Goal: Task Accomplishment & Management: Use online tool/utility

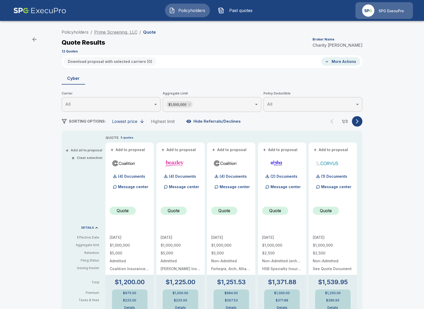
click at [121, 31] on link "Prime Screening, LLC" at bounding box center [115, 32] width 43 height 5
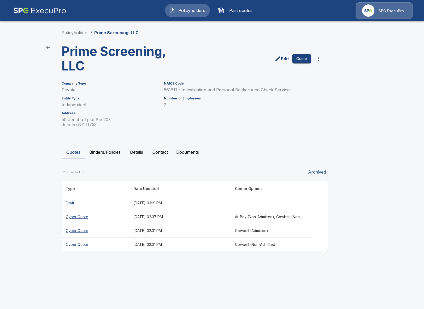
click at [316, 57] on icon "more" at bounding box center [318, 59] width 6 height 6
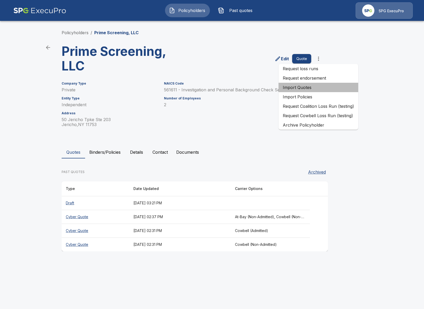
click at [323, 89] on li "Import Quotes" at bounding box center [319, 87] width 80 height 9
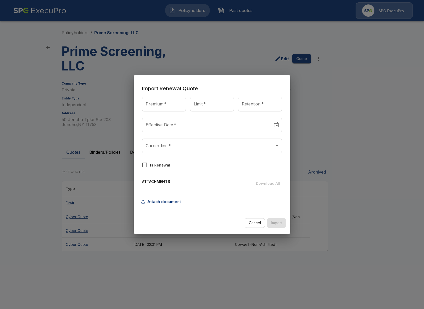
click at [240, 146] on body "Policyholders Past quotes SPG ExecuPro Policyholders / Prime Screening, LLC Pri…" at bounding box center [212, 130] width 424 height 261
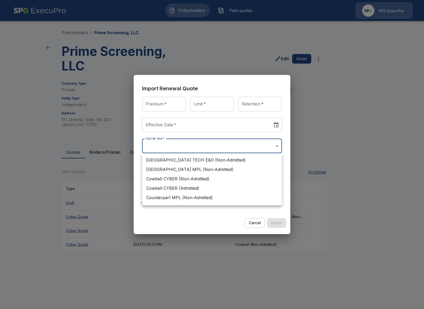
click at [380, 79] on div at bounding box center [212, 154] width 424 height 309
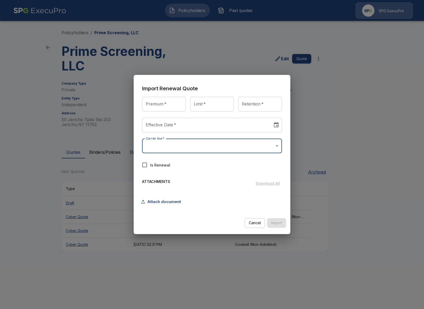
click at [379, 82] on div "Import Renewal Quote Premium   * Premium   * Limit   * Limit   * Retention   * …" at bounding box center [212, 154] width 424 height 309
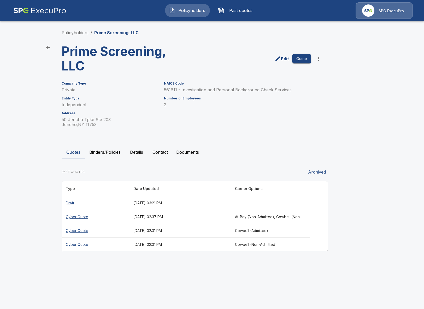
click at [320, 62] on icon "more" at bounding box center [318, 59] width 6 height 6
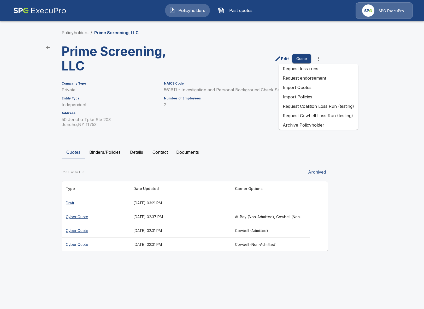
click at [309, 86] on li "Import Quotes" at bounding box center [319, 87] width 80 height 9
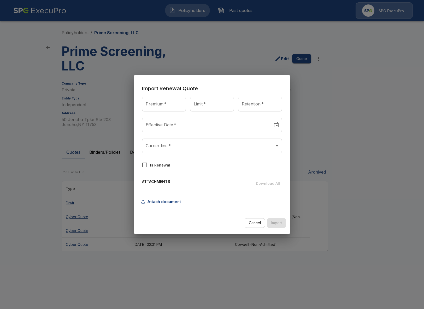
click at [250, 145] on body "Policyholders Past quotes SPG ExecuPro Policyholders / Prime Screening, LLC Pri…" at bounding box center [212, 130] width 424 height 261
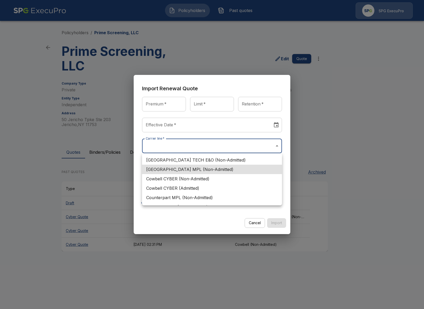
click at [37, 186] on div at bounding box center [212, 154] width 424 height 309
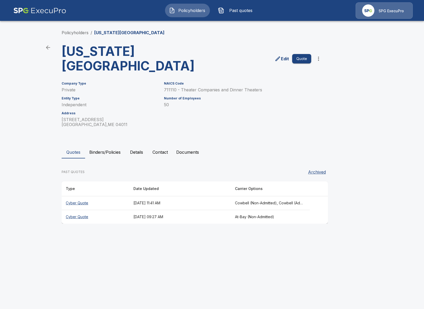
click at [129, 202] on th "September 29, 2025 at 11:41 AM" at bounding box center [180, 203] width 102 height 14
click at [129, 215] on th "August 15, 2025 at 09:27 AM" at bounding box center [180, 217] width 102 height 14
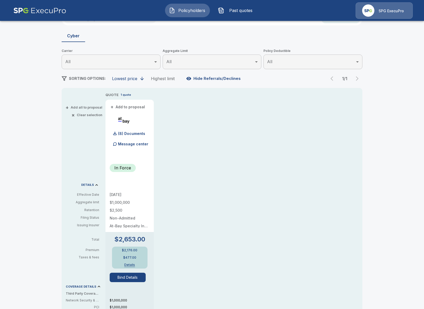
scroll to position [81, 0]
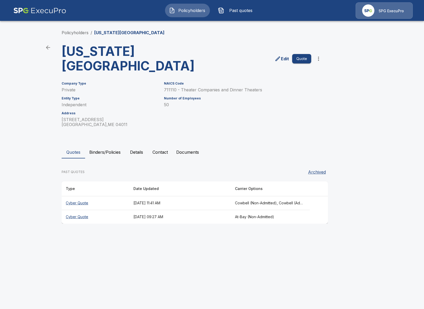
click at [119, 201] on th "Cyber Quote" at bounding box center [96, 203] width 68 height 14
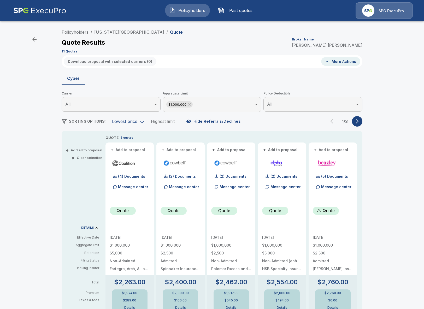
click at [358, 121] on icon "button" at bounding box center [357, 121] width 5 height 5
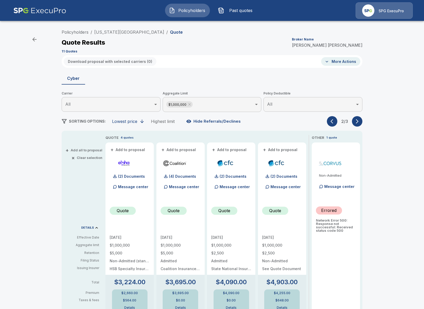
click at [358, 121] on icon "button" at bounding box center [357, 121] width 5 height 5
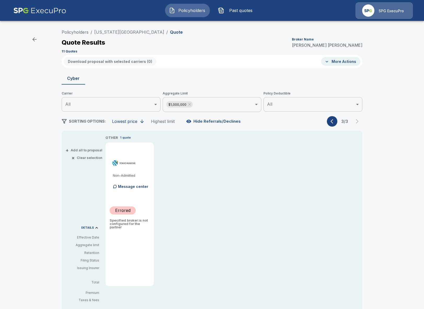
click at [336, 121] on button "button" at bounding box center [332, 121] width 10 height 10
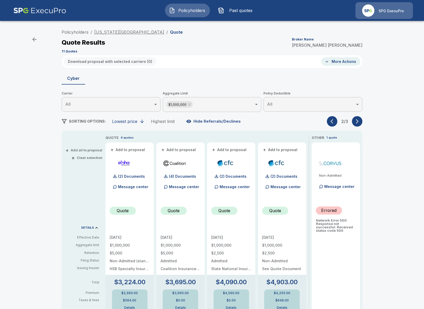
click at [126, 31] on link "[US_STATE][GEOGRAPHIC_DATA]" at bounding box center [129, 32] width 70 height 5
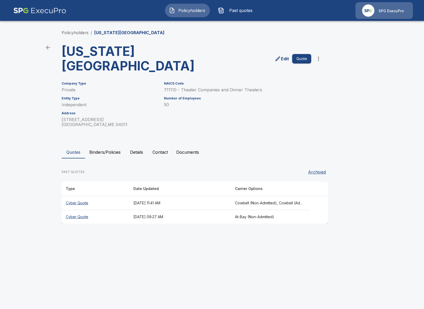
click at [84, 234] on html "Policyholders Past quotes SPG ExecuPro Policyholders / Maine State Music Theatr…" at bounding box center [212, 117] width 424 height 234
click at [102, 149] on button "Binders/Policies" at bounding box center [105, 152] width 40 height 13
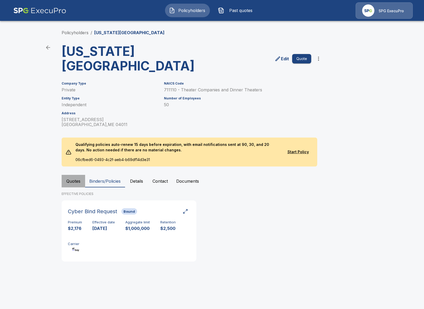
click at [78, 184] on button "Quotes" at bounding box center [73, 181] width 23 height 13
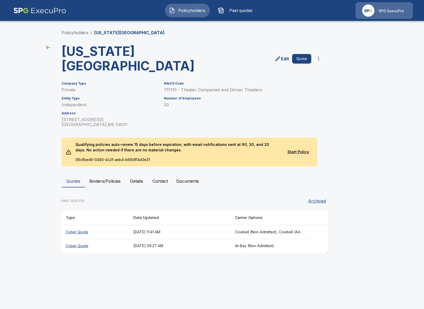
click at [360, 176] on div "Quotes Binders/Policies Details Contact Documents" at bounding box center [212, 181] width 301 height 13
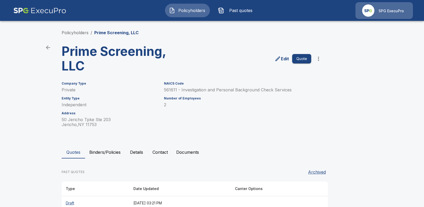
drag, startPoint x: 330, startPoint y: 89, endPoint x: 321, endPoint y: 58, distance: 32.2
click at [321, 58] on icon "more" at bounding box center [318, 59] width 6 height 6
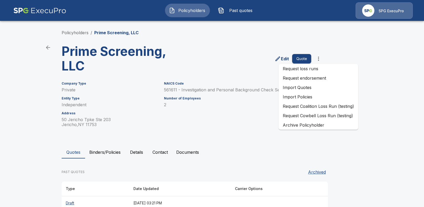
drag, startPoint x: 321, startPoint y: 58, endPoint x: 316, endPoint y: 88, distance: 31.1
click at [316, 88] on li "Import Quotes" at bounding box center [319, 87] width 80 height 9
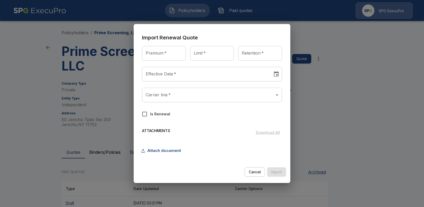
click at [26, 139] on div "Import Renewal Quote Premium   * Premium   * Limit   * Limit   * Retention   * …" at bounding box center [212, 103] width 424 height 207
